Goal: Information Seeking & Learning: Learn about a topic

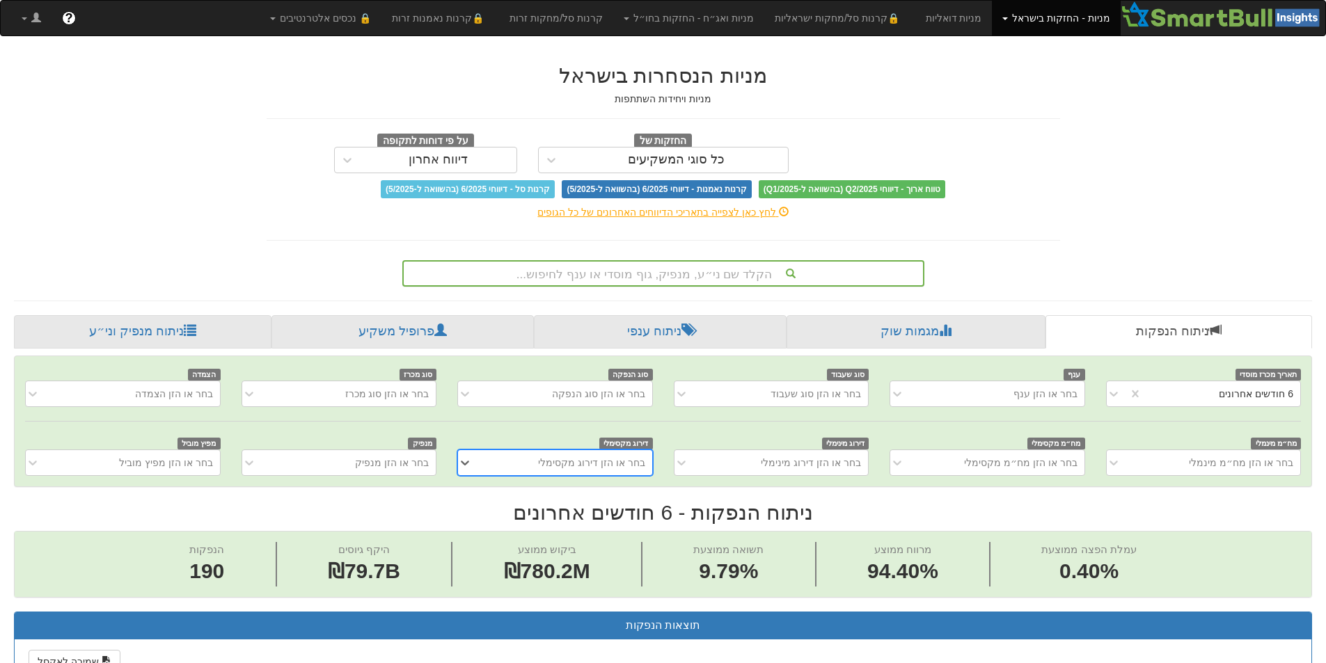
click at [737, 267] on div "הקלד שם ני״ע, מנפיק, גוף מוסדי או ענף לחיפוש..." at bounding box center [663, 274] width 519 height 24
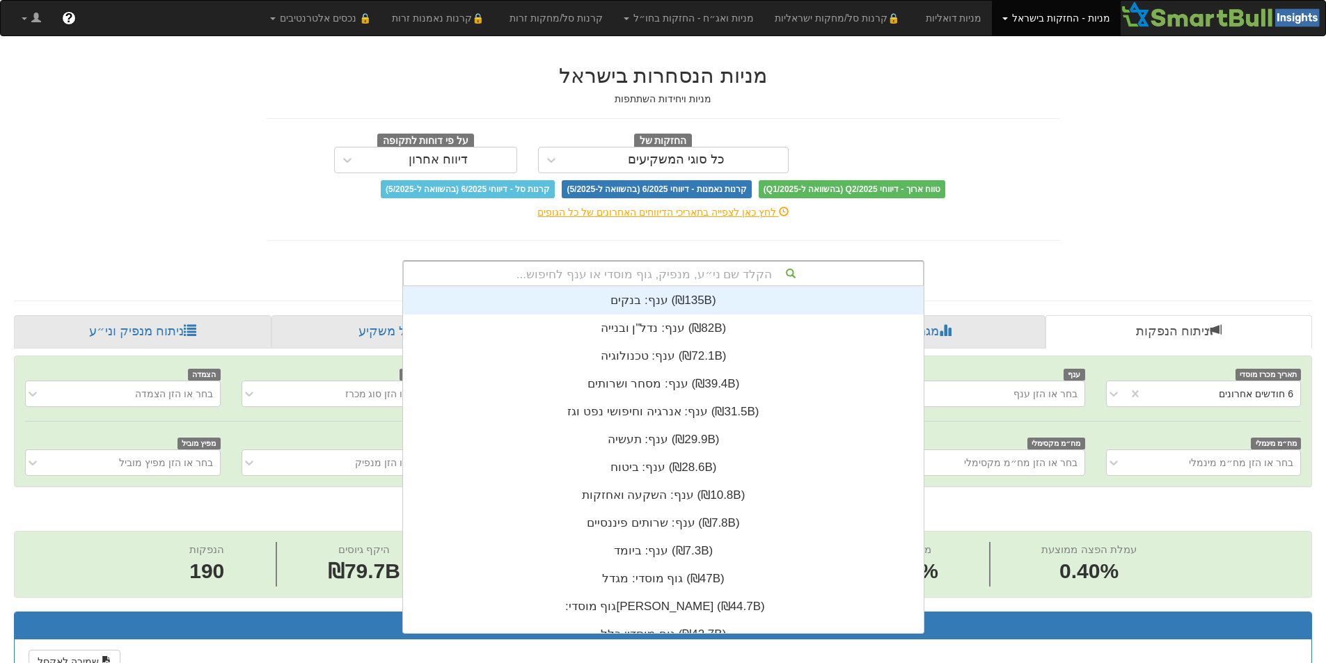
scroll to position [347, 0]
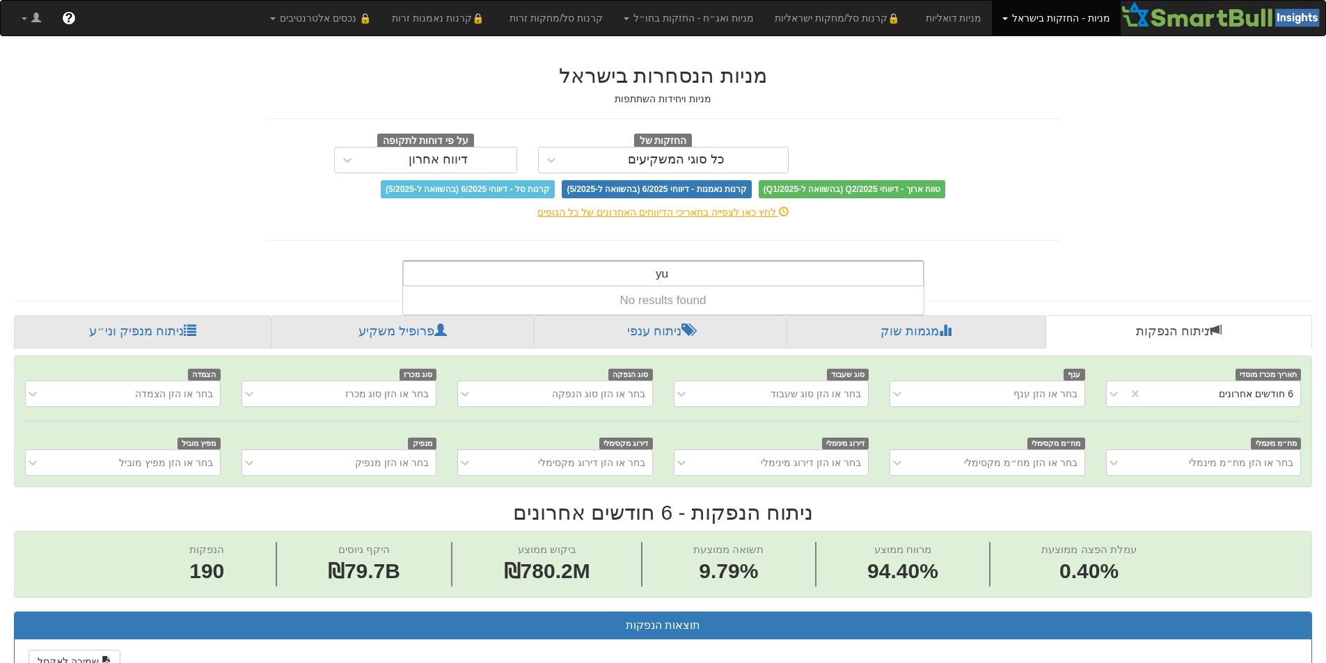
type input "y"
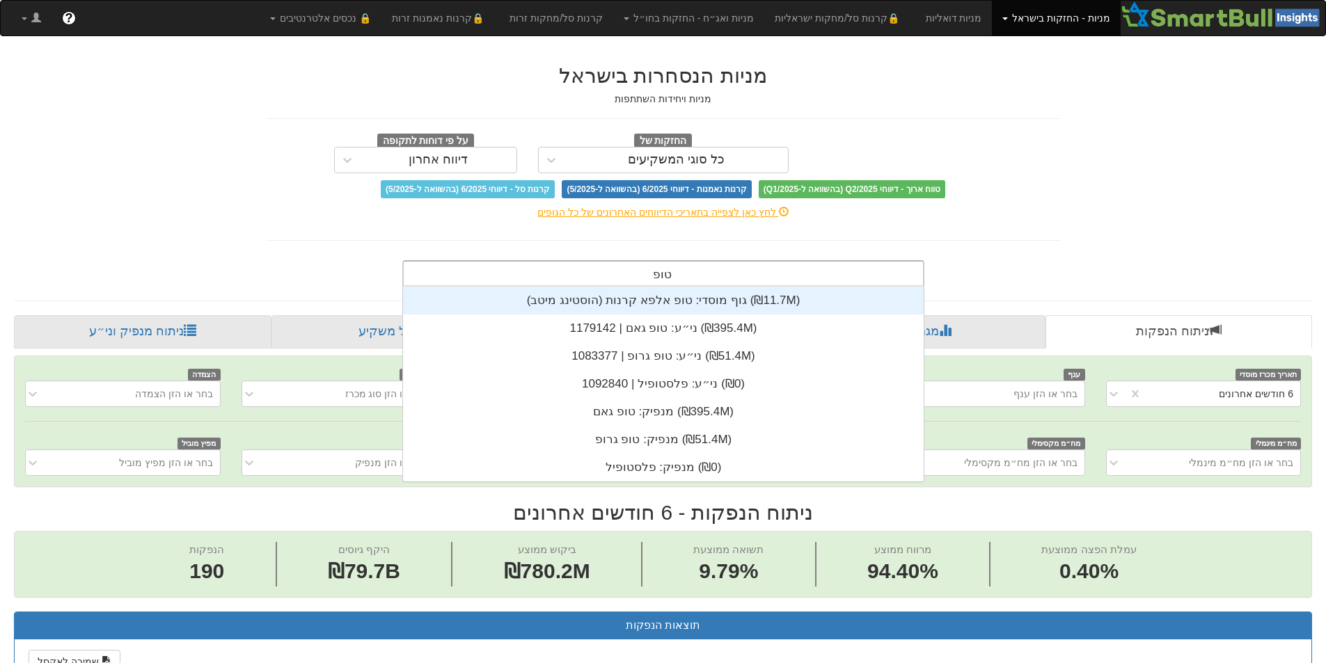
type input "טופ ג"
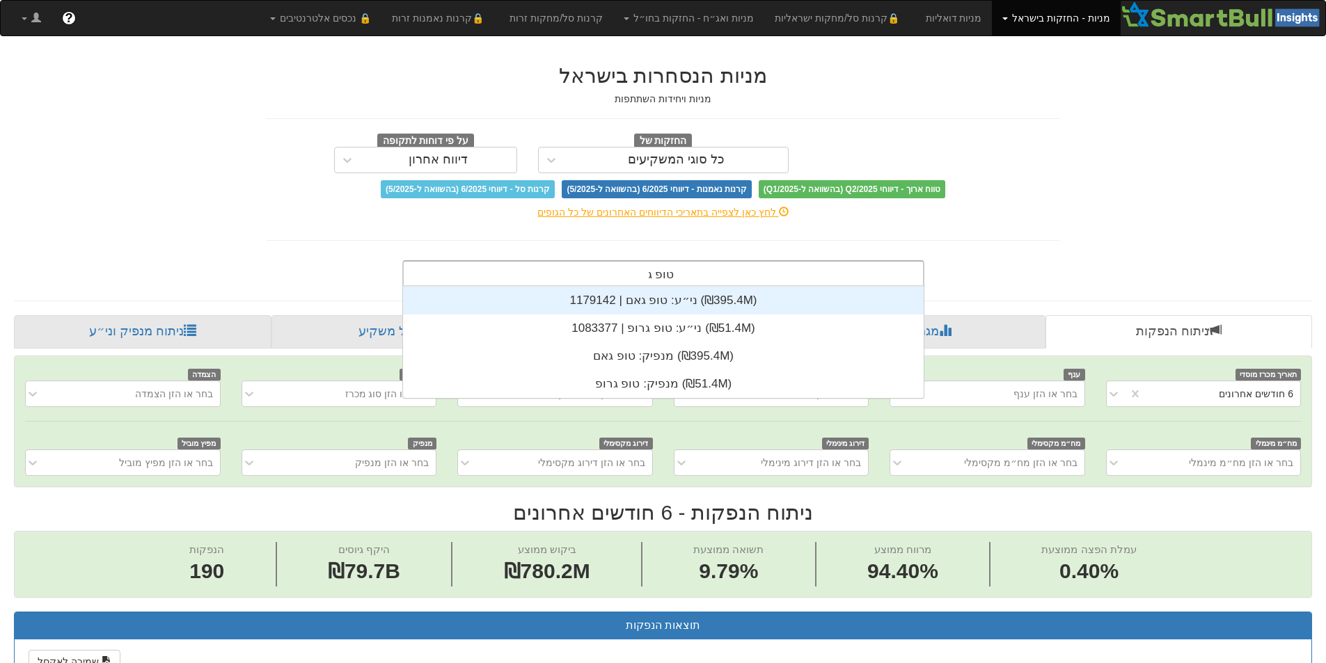
click at [641, 301] on div "ני״ע: ‏טופ גאם | 1179142 ‎(₪395.4M)‎" at bounding box center [663, 301] width 521 height 28
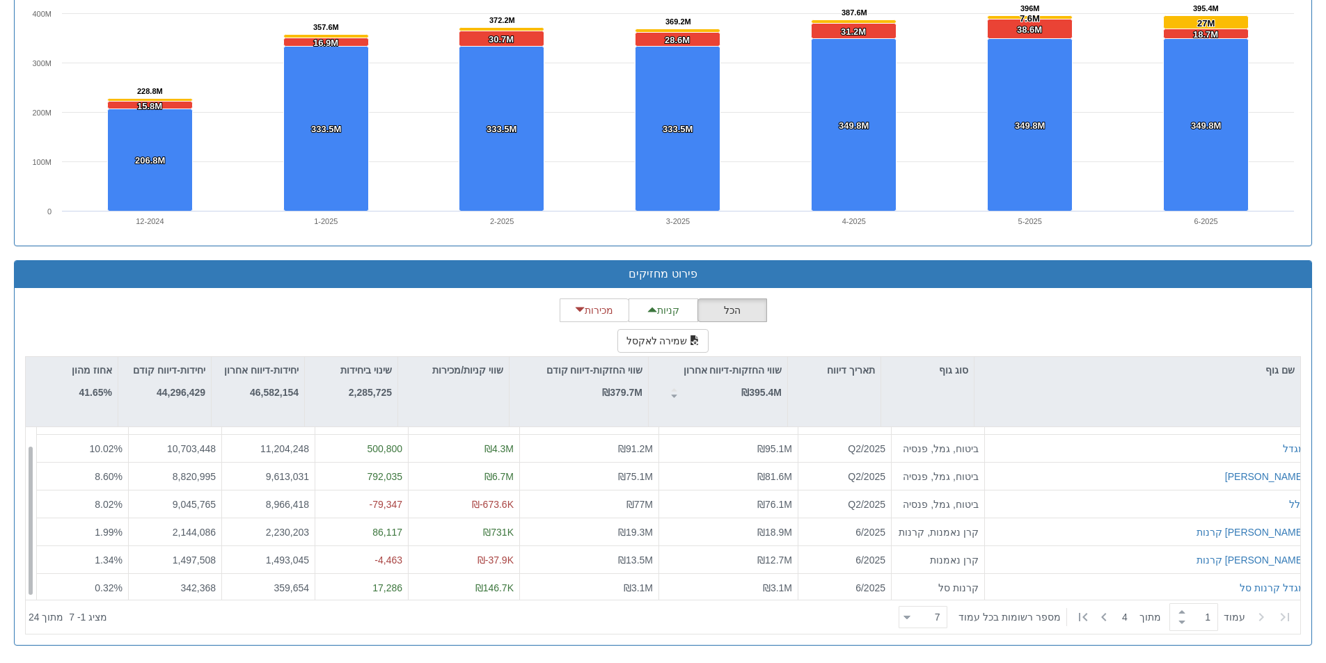
scroll to position [22, 0]
